Goal: Information Seeking & Learning: Learn about a topic

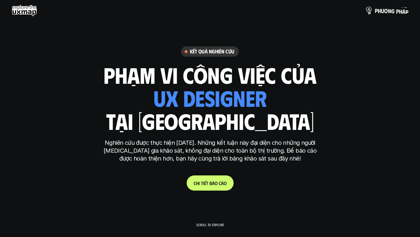
click at [381, 10] on p "p h ư ơ n g p h á p" at bounding box center [391, 10] width 34 height 6
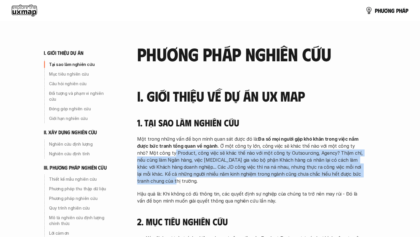
drag, startPoint x: 163, startPoint y: 151, endPoint x: 161, endPoint y: 182, distance: 30.7
click at [161, 182] on p "Một trong những vấn đề bọn mình quan sát được đó là: Đa số mọi người gặp khó kh…" at bounding box center [250, 159] width 227 height 49
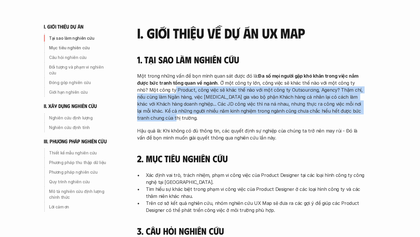
scroll to position [64, 0]
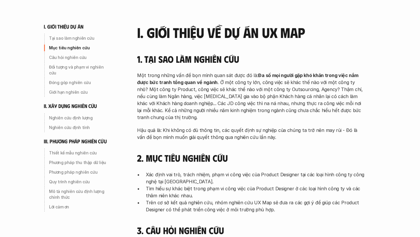
click at [185, 130] on p "Hậu quả là: Khi không có đủ thông tin, các quyết định sự nghiệp của chúng ta tr…" at bounding box center [250, 133] width 227 height 14
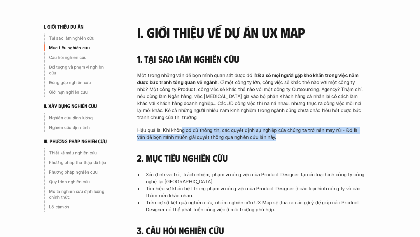
drag, startPoint x: 179, startPoint y: 129, endPoint x: 288, endPoint y: 137, distance: 109.3
click at [288, 137] on p "Hậu quả là: Khi không có đủ thông tin, các quyết định sự nghiệp của chúng ta tr…" at bounding box center [250, 133] width 227 height 14
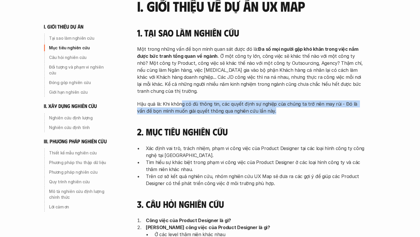
scroll to position [99, 0]
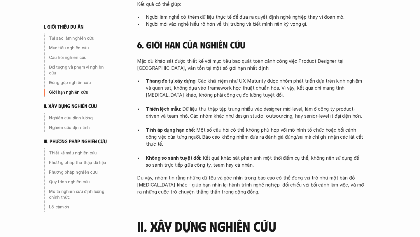
scroll to position [569, 0]
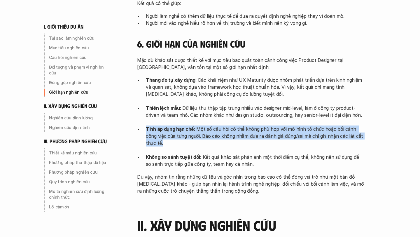
drag, startPoint x: 146, startPoint y: 122, endPoint x: 384, endPoint y: 128, distance: 238.4
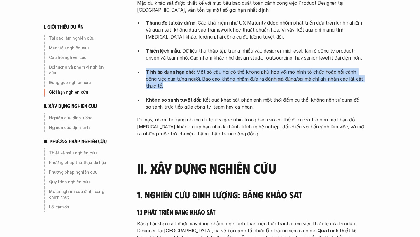
scroll to position [626, 0]
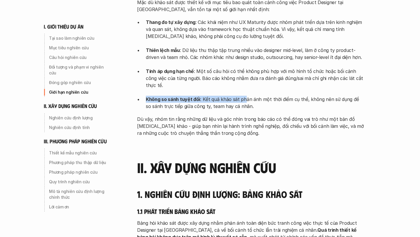
drag, startPoint x: 147, startPoint y: 84, endPoint x: 242, endPoint y: 88, distance: 95.6
click at [242, 96] on p "Không so sánh tuyệt đối : Kết quả khảo sát phản ánh một thời điểm cụ thể, không…" at bounding box center [255, 103] width 219 height 14
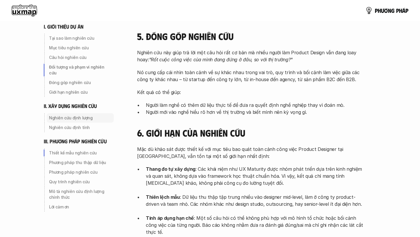
scroll to position [0, 0]
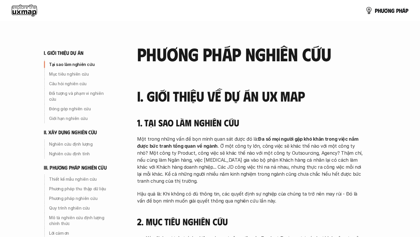
click at [25, 13] on use at bounding box center [24, 11] width 25 height 12
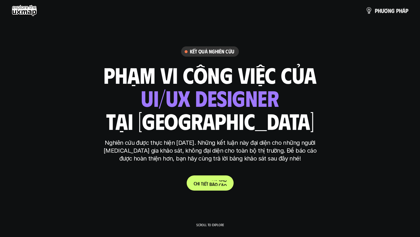
click at [213, 181] on p "C h i t i ế t b á o c á o" at bounding box center [209, 183] width 33 height 6
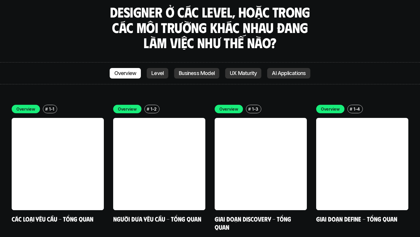
scroll to position [1650, 0]
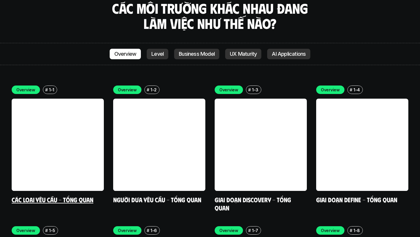
click at [50, 87] on p "1-1" at bounding box center [51, 90] width 5 height 6
click at [52, 87] on p "1-1" at bounding box center [51, 90] width 5 height 6
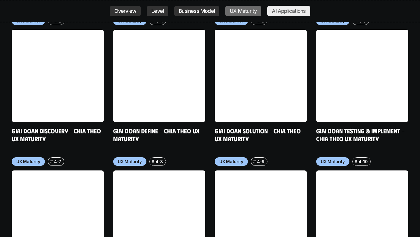
scroll to position [2809, 0]
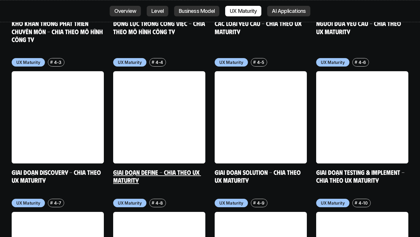
click at [161, 168] on link "Giai đoạn Define - Chia theo UX Maturity" at bounding box center [157, 176] width 88 height 16
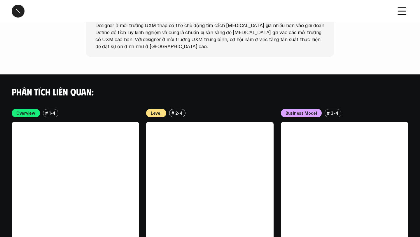
scroll to position [1143, 0]
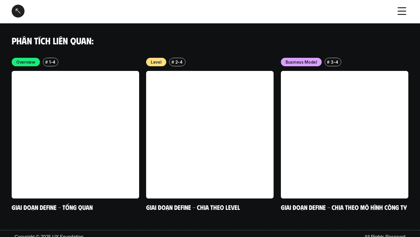
click at [20, 12] on div at bounding box center [18, 11] width 13 height 13
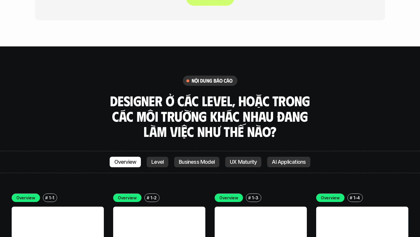
scroll to position [1541, 0]
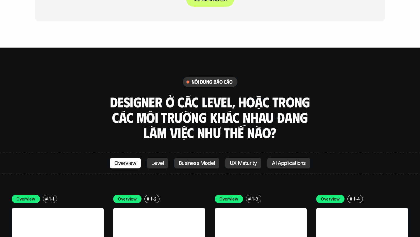
click at [154, 158] on link "Level" at bounding box center [158, 163] width 22 height 10
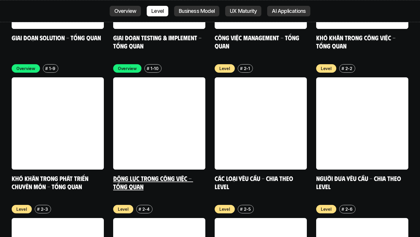
scroll to position [1955, 0]
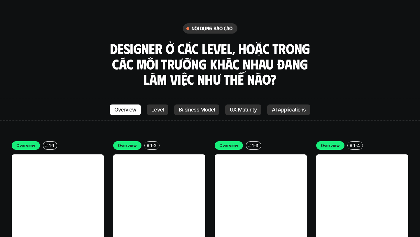
click at [196, 107] on p "Business Model" at bounding box center [197, 110] width 36 height 6
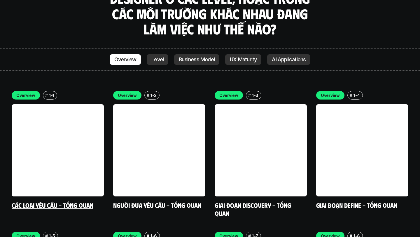
scroll to position [1646, 0]
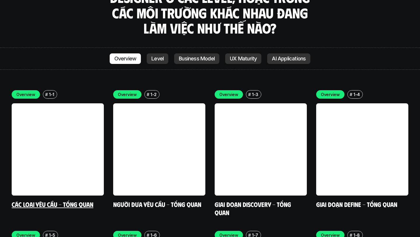
click at [61, 200] on link "Các loại yêu cầu - Tổng quan" at bounding box center [53, 204] width 82 height 8
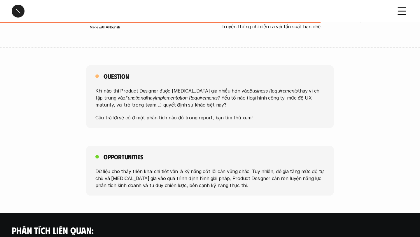
scroll to position [434, 0]
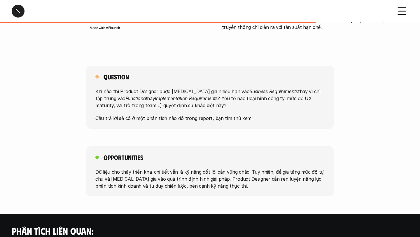
click at [16, 7] on div at bounding box center [18, 11] width 13 height 13
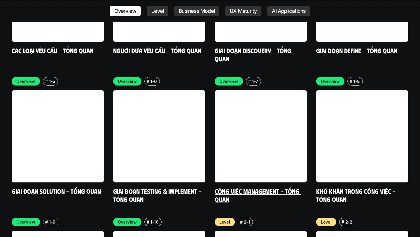
scroll to position [1799, 0]
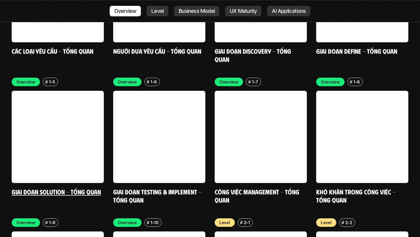
click at [61, 110] on link at bounding box center [58, 137] width 92 height 92
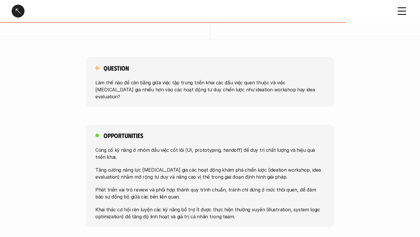
scroll to position [483, 0]
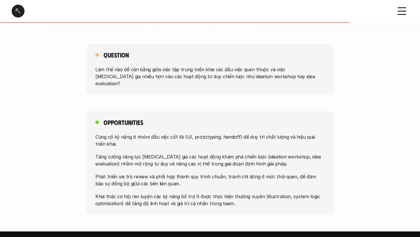
click at [16, 9] on div at bounding box center [18, 11] width 13 height 13
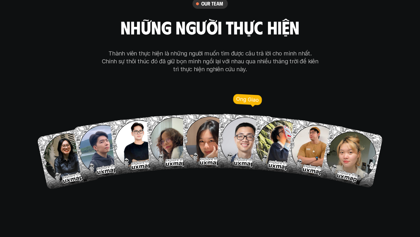
scroll to position [3356, 0]
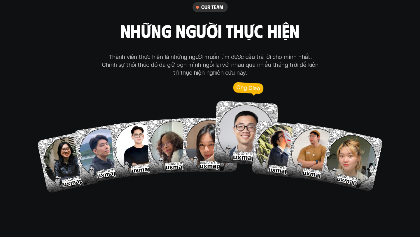
click at [238, 107] on img at bounding box center [245, 133] width 65 height 65
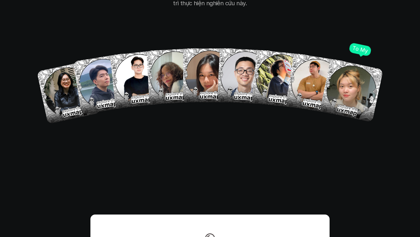
scroll to position [3388, 0]
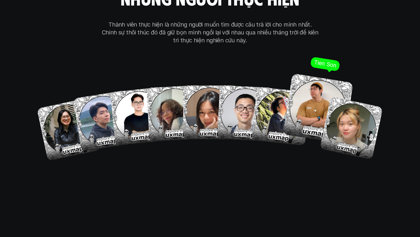
click at [309, 77] on img at bounding box center [318, 108] width 71 height 71
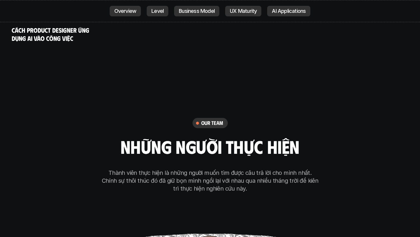
scroll to position [3207, 0]
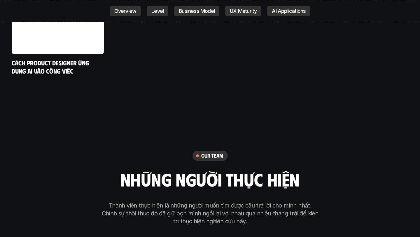
click at [199, 15] on link "Business Model" at bounding box center [196, 11] width 45 height 10
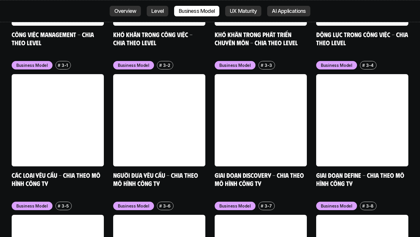
scroll to position [2377, 0]
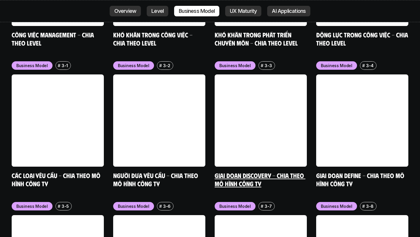
click at [248, 81] on link at bounding box center [260, 120] width 92 height 92
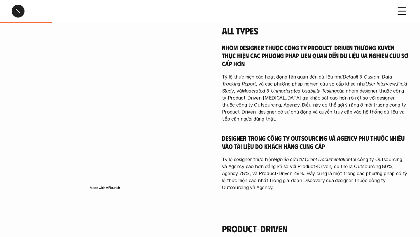
scroll to position [169, 0]
